Goal: Entertainment & Leisure: Browse casually

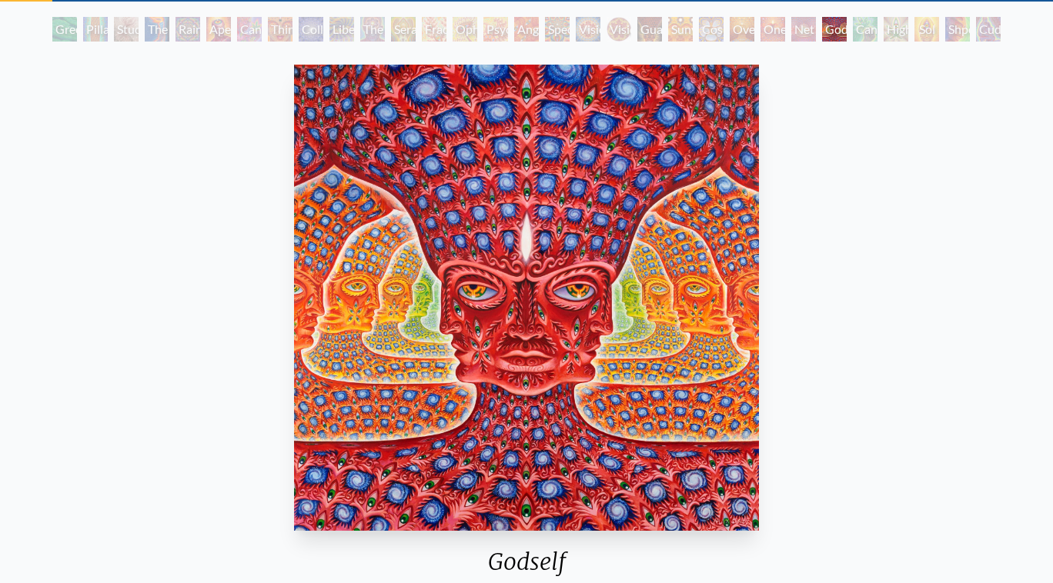
scroll to position [75, 0]
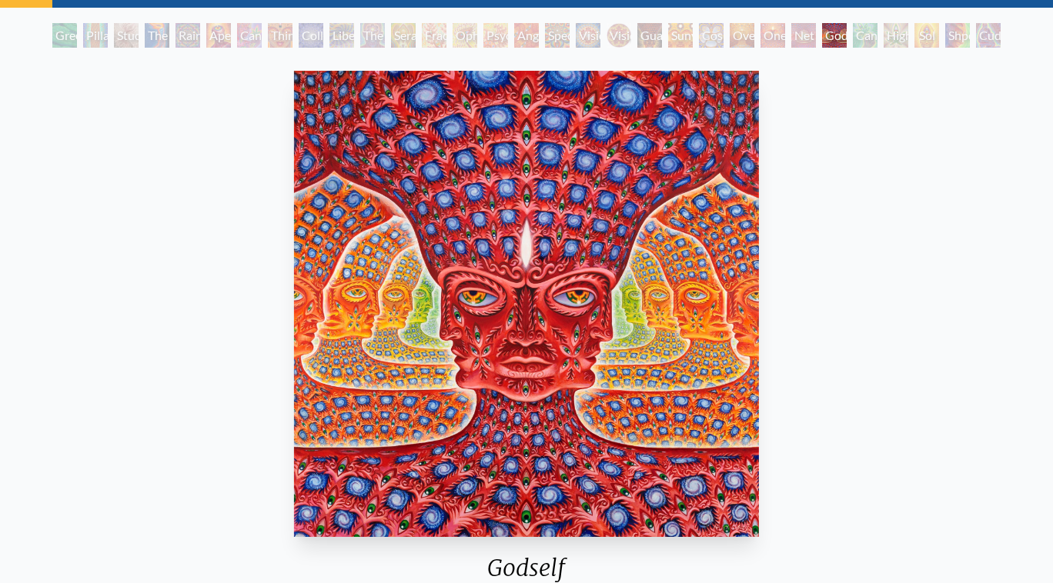
click at [568, 266] on img "26 / 31" at bounding box center [527, 304] width 466 height 466
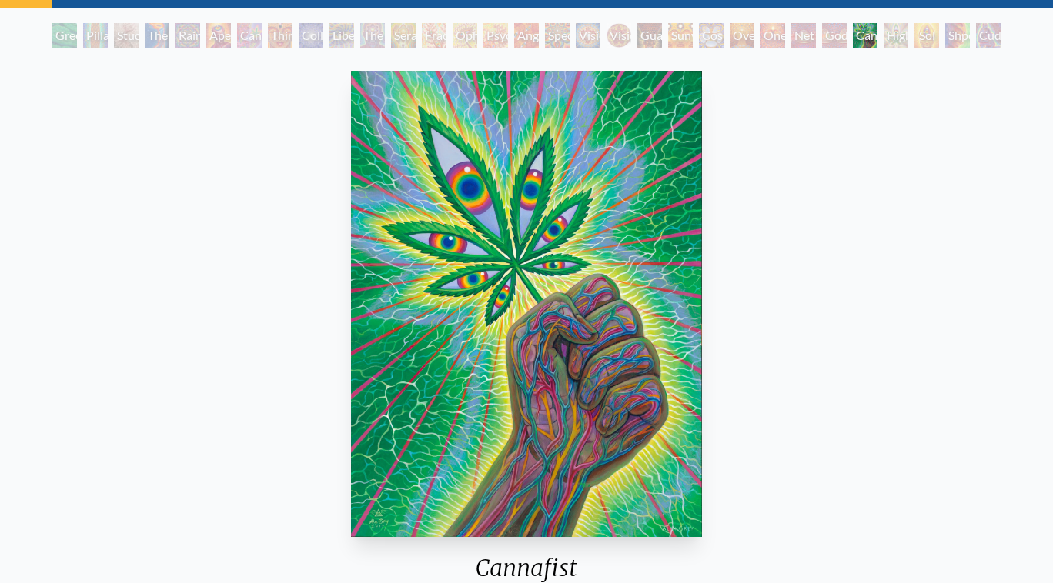
click at [568, 266] on img "27 / 31" at bounding box center [526, 304] width 351 height 466
click at [591, 257] on img "27 / 31" at bounding box center [526, 304] width 351 height 466
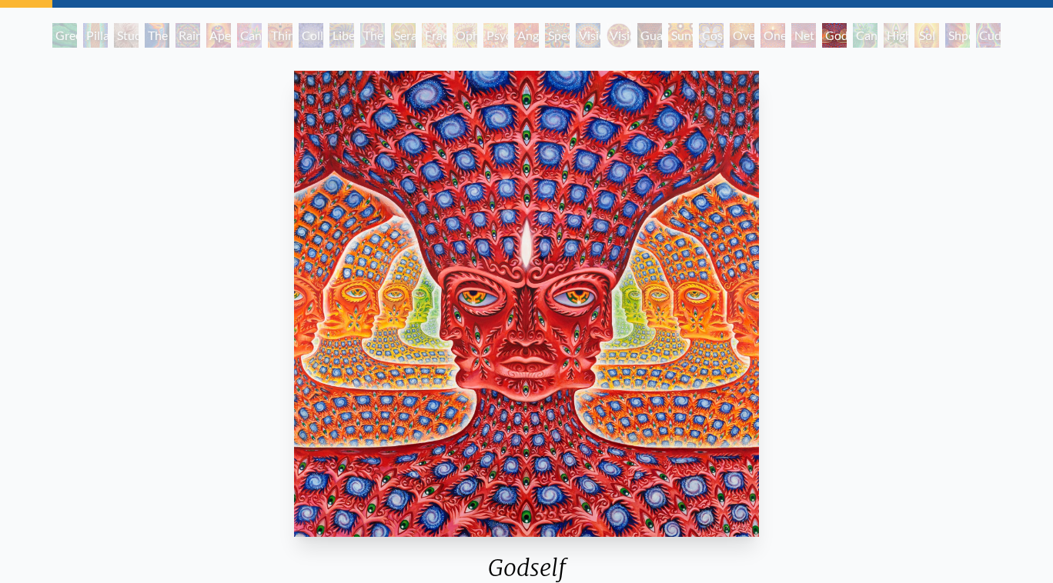
click at [806, 35] on div "Net of Being" at bounding box center [803, 35] width 25 height 25
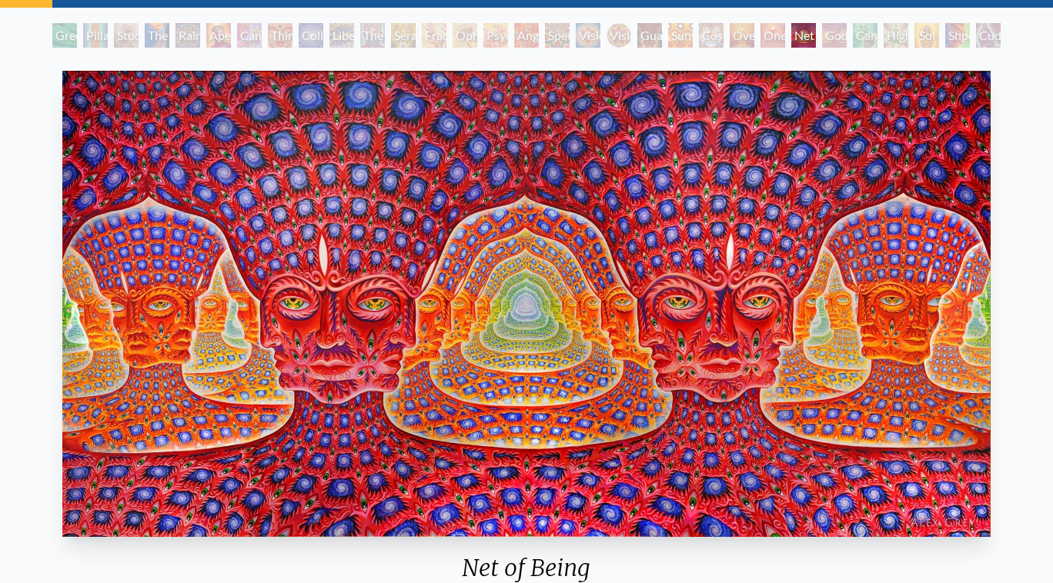
click at [775, 42] on div "One" at bounding box center [773, 35] width 25 height 25
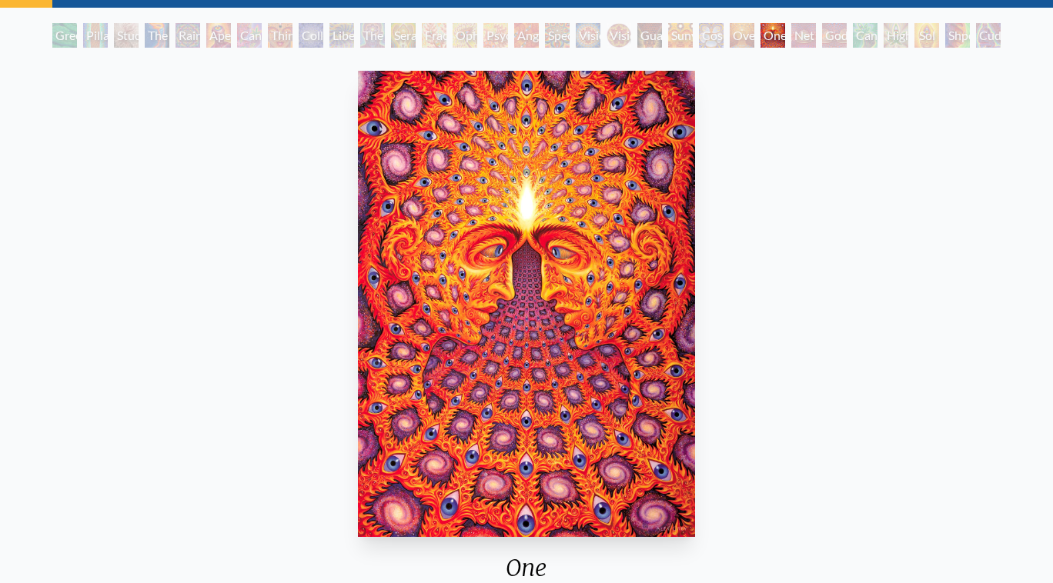
click at [730, 35] on div "Oversoul" at bounding box center [742, 35] width 25 height 25
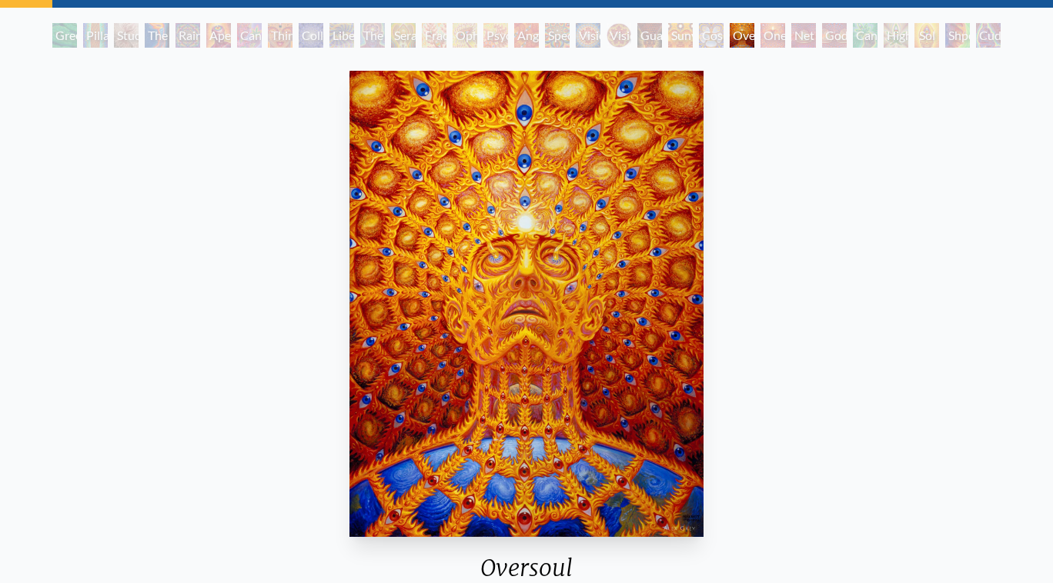
click at [699, 36] on div "Cosmic Elf" at bounding box center [711, 35] width 25 height 25
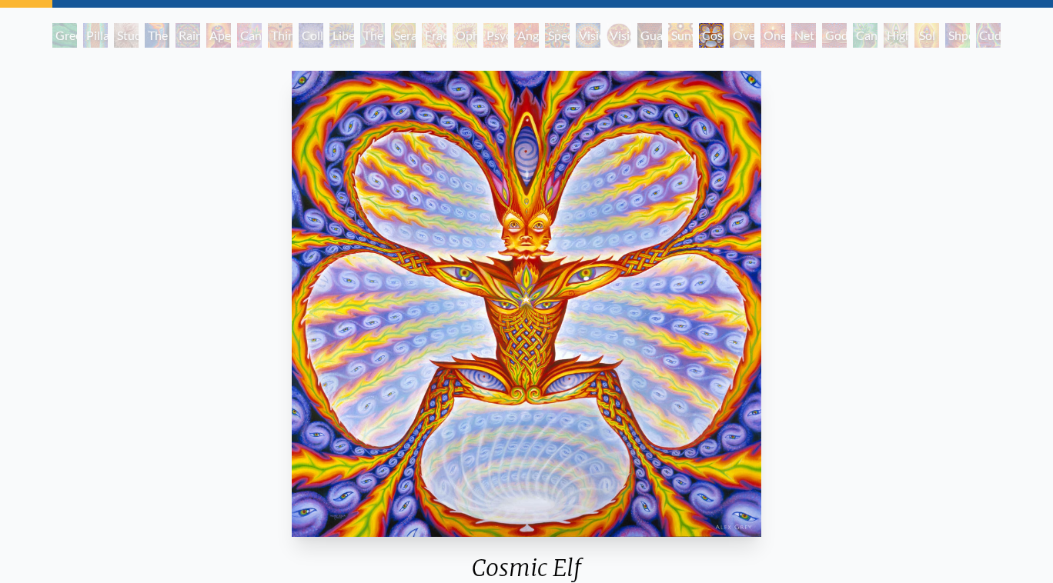
click at [668, 41] on div "Sunyata" at bounding box center [680, 35] width 25 height 25
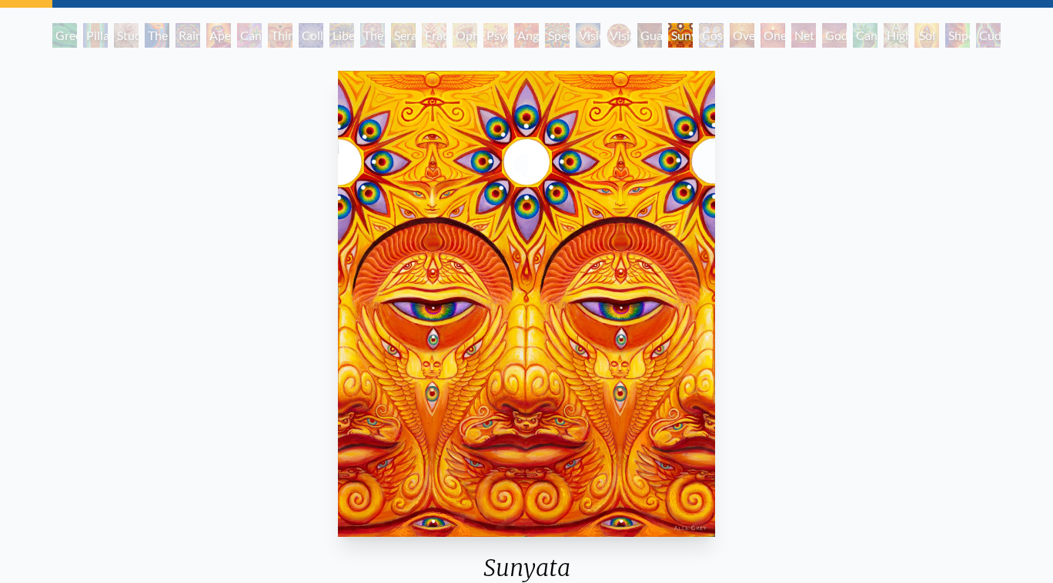
click at [637, 42] on div "Guardian of Infinite Vision" at bounding box center [649, 35] width 25 height 25
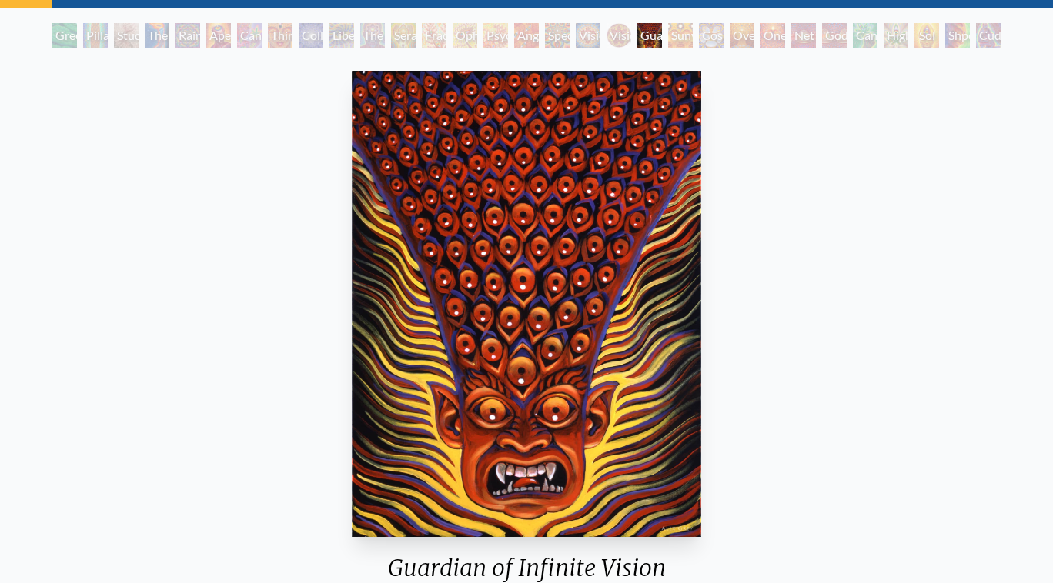
click at [600, 47] on div "Green Hand Pillar of Awareness Study for the Great Turn The Torch Rainbow Eye R…" at bounding box center [526, 37] width 955 height 29
click at [611, 41] on div "Vision Crystal Tondo" at bounding box center [619, 35] width 25 height 25
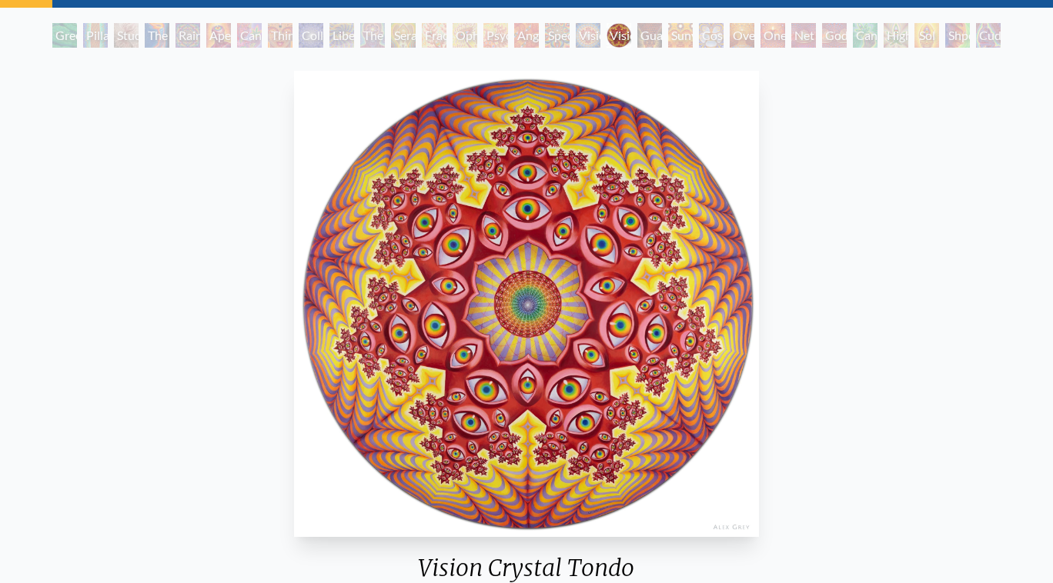
click at [545, 35] on div "Spectral Lotus" at bounding box center [557, 35] width 25 height 25
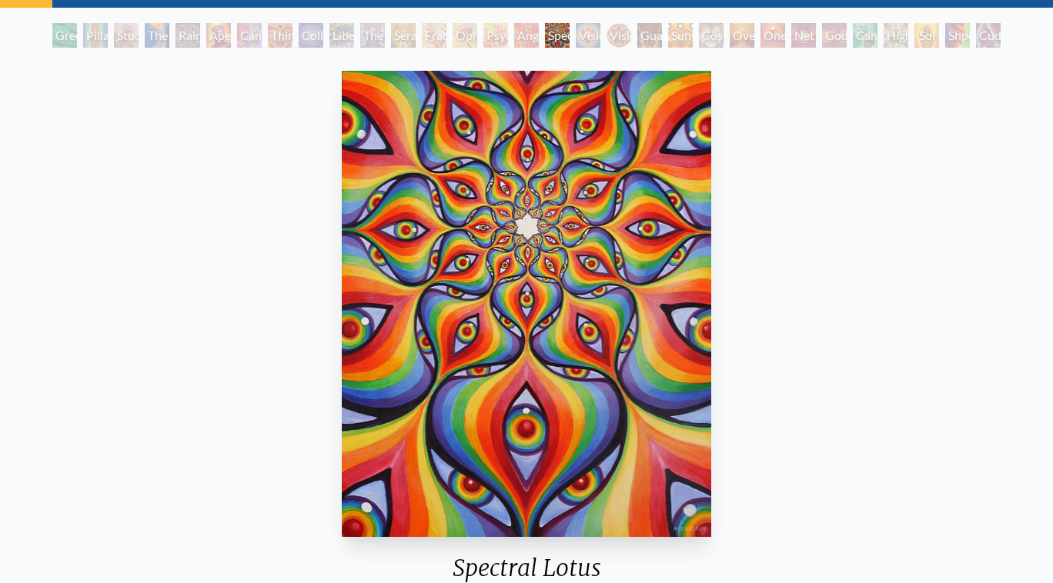
click at [487, 29] on div "Psychomicrograph of a Fractal Paisley Cherub Feather Tip" at bounding box center [495, 35] width 25 height 25
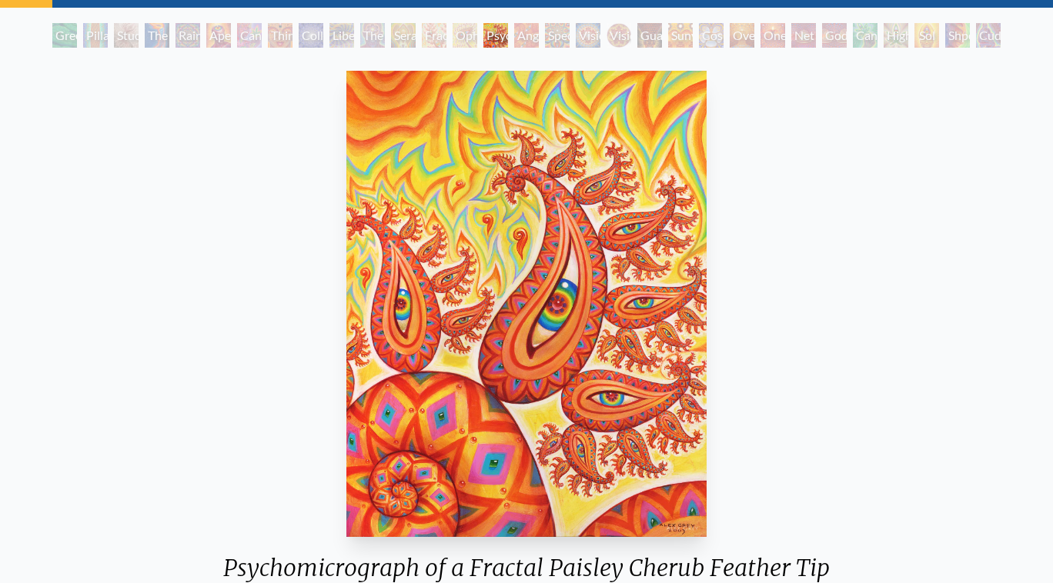
click at [422, 31] on div "Fractal Eyes" at bounding box center [434, 35] width 25 height 25
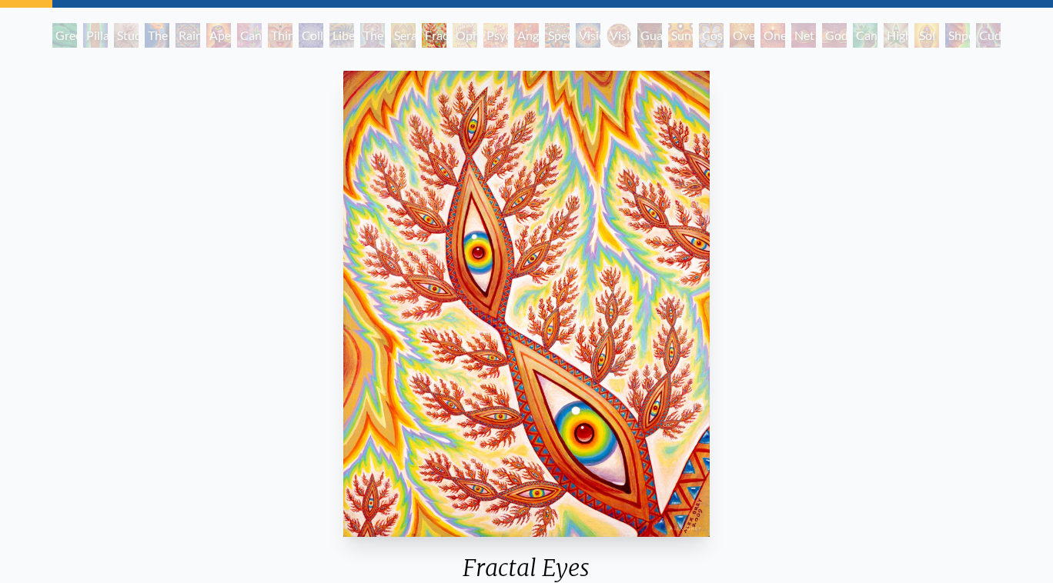
click at [360, 25] on div "The Seer" at bounding box center [372, 35] width 25 height 25
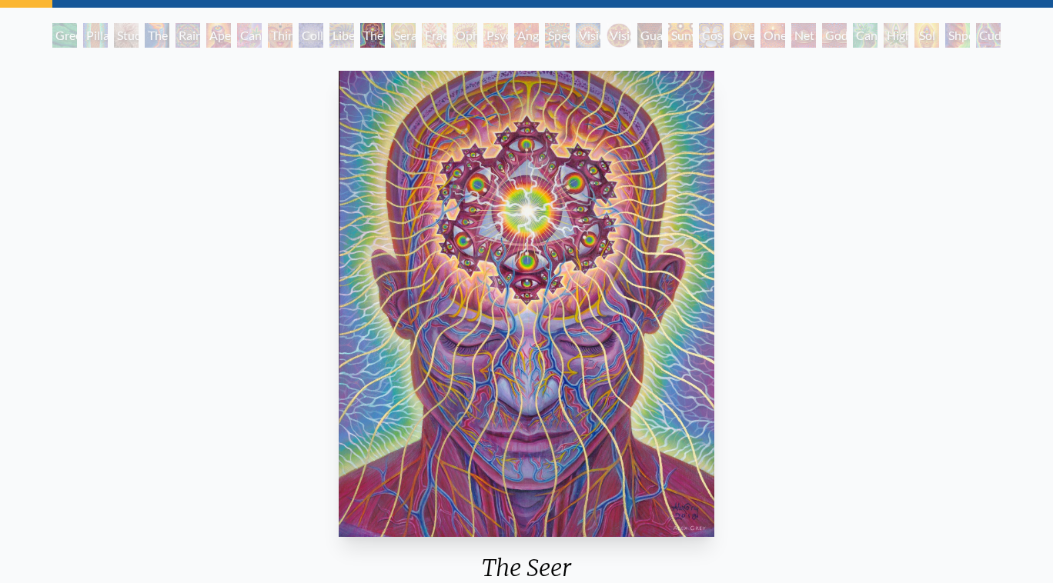
click at [329, 25] on div "Liberation Through Seeing" at bounding box center [341, 35] width 25 height 25
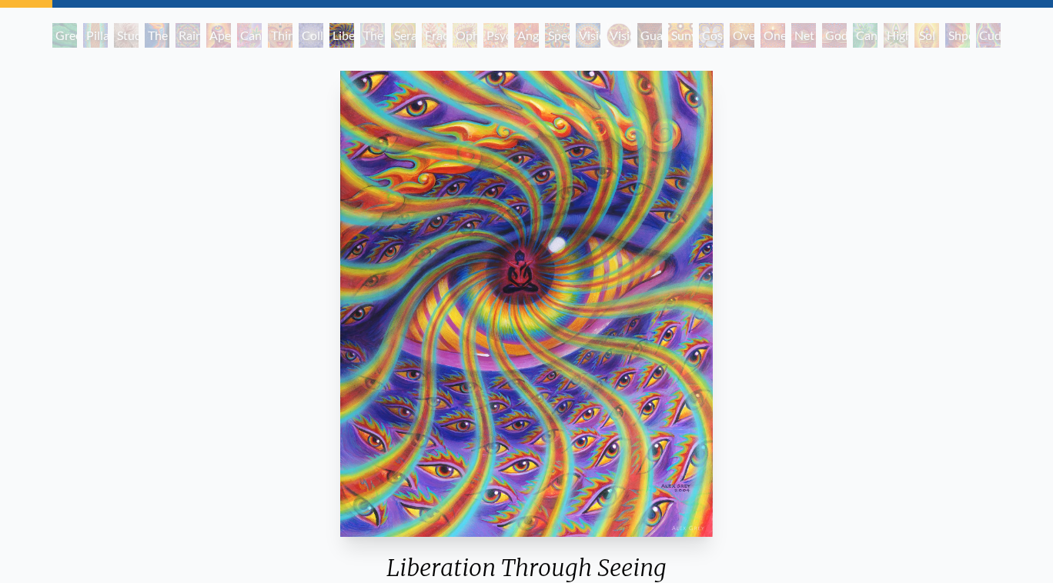
click at [268, 25] on div "Third Eye Tears of Joy" at bounding box center [280, 35] width 25 height 25
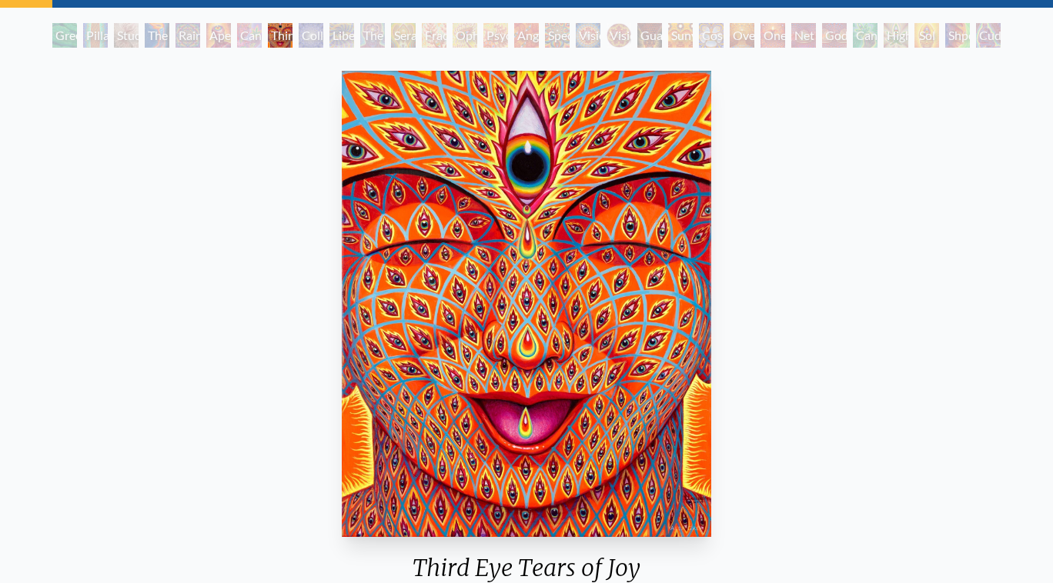
click at [939, 35] on div "Sol Invictus" at bounding box center [927, 35] width 25 height 25
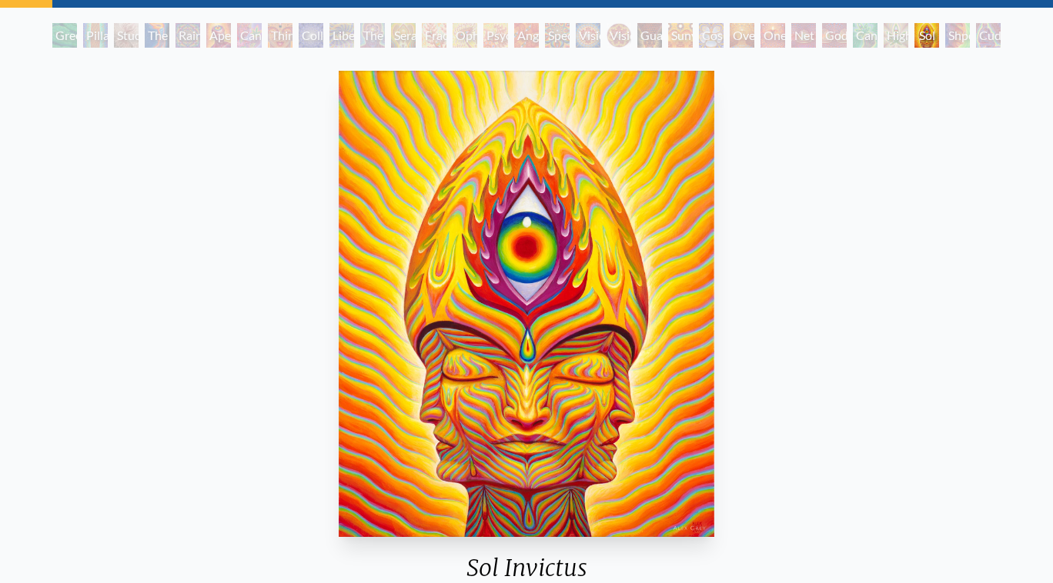
click at [970, 33] on div "Shpongled" at bounding box center [957, 35] width 25 height 25
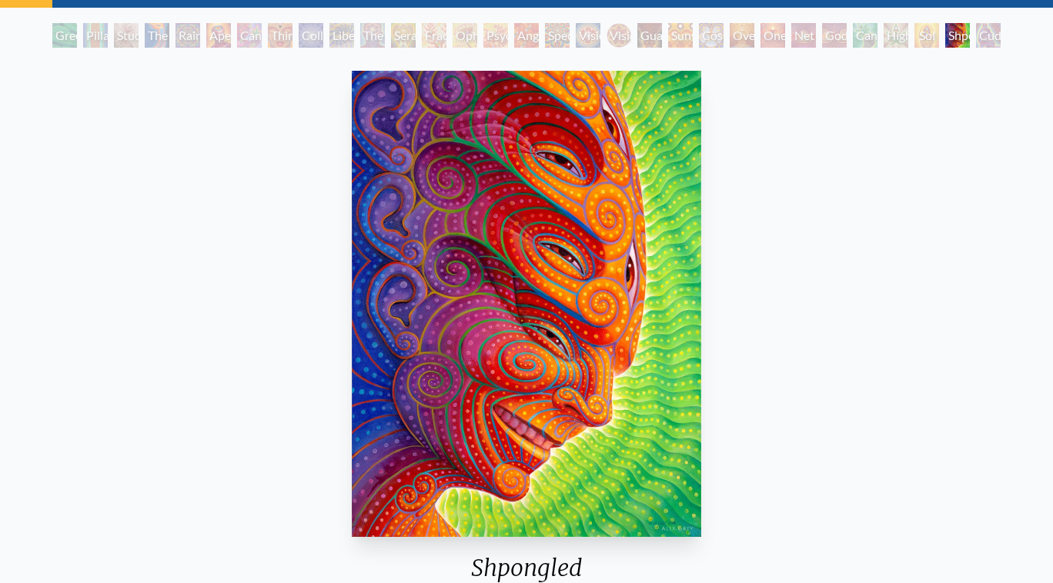
click at [1001, 35] on div "Cuddle" at bounding box center [988, 35] width 25 height 25
